Goal: Navigation & Orientation: Go to known website

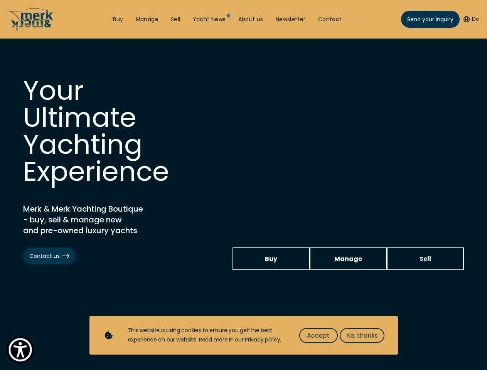
click at [20, 349] on img "Show Accessibility Preferences" at bounding box center [20, 350] width 24 height 24
click at [470, 19] on button "De" at bounding box center [471, 19] width 16 height 8
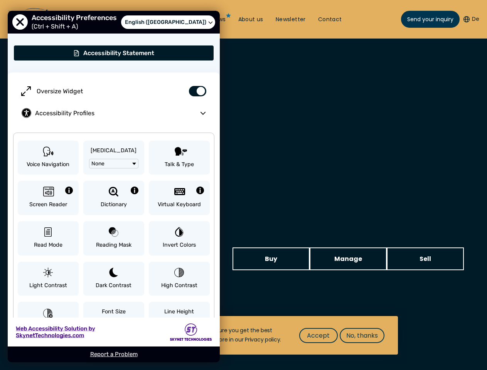
click at [119, 193] on button "Dictionary" at bounding box center [113, 198] width 61 height 34
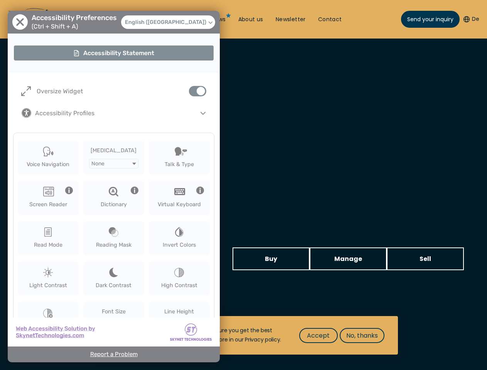
click at [318, 0] on body "Welcome to All in One Accessibility screen reader. To start the All in One Acce…" at bounding box center [243, 0] width 487 height 0
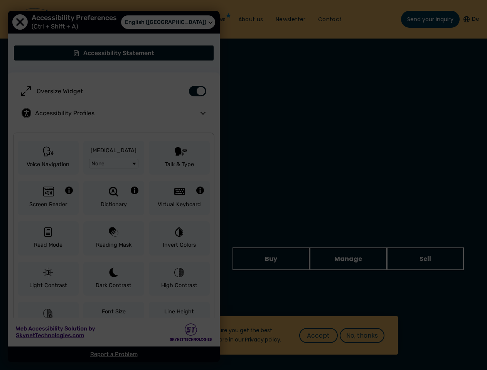
click at [361, 335] on div at bounding box center [243, 185] width 487 height 370
